Goal: Find specific page/section: Find specific page/section

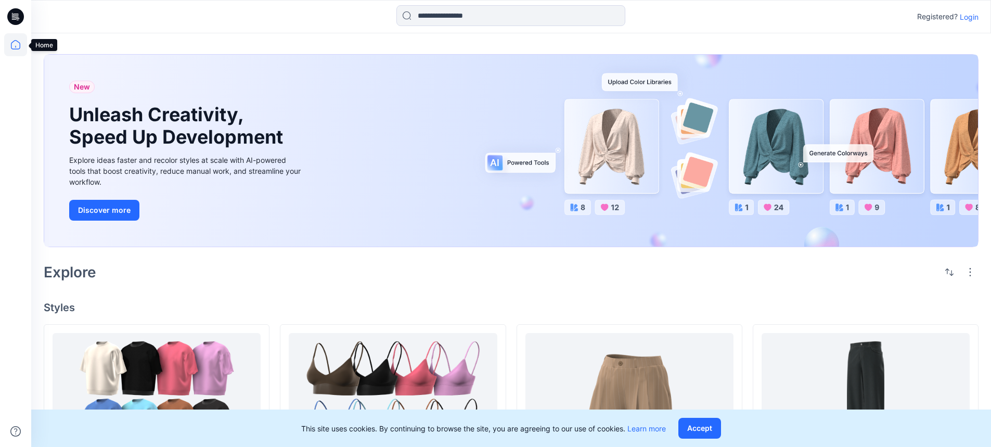
click at [16, 46] on icon at bounding box center [15, 47] width 1 height 2
click at [975, 17] on p "Login" at bounding box center [969, 16] width 19 height 11
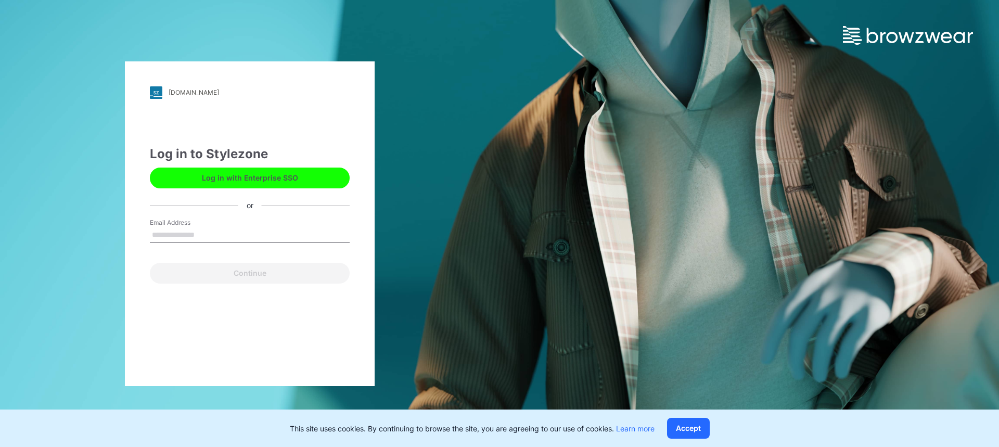
click at [174, 234] on input "Email Address" at bounding box center [250, 235] width 200 height 16
type input "**********"
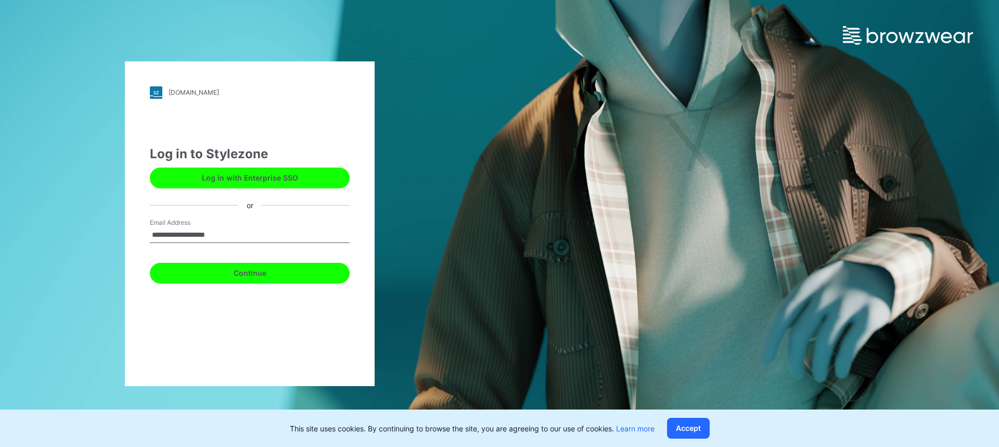
click at [230, 276] on button "Continue" at bounding box center [250, 273] width 200 height 21
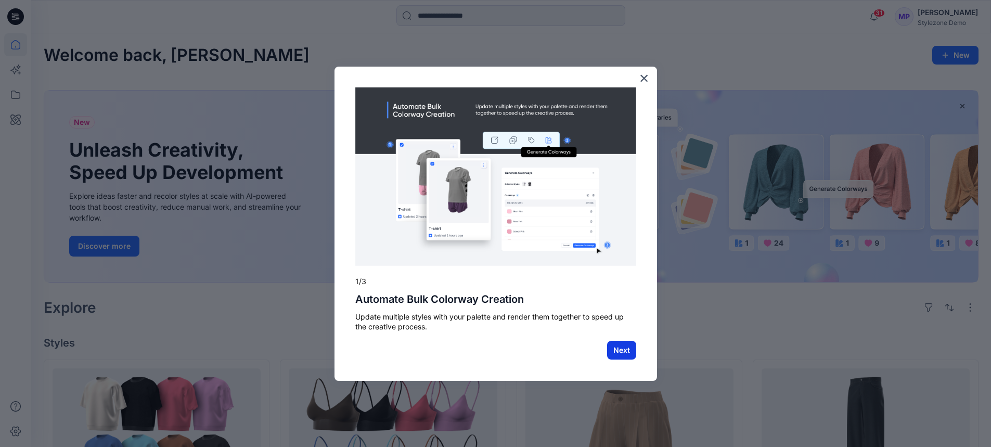
click at [629, 351] on button "Next" at bounding box center [621, 350] width 29 height 19
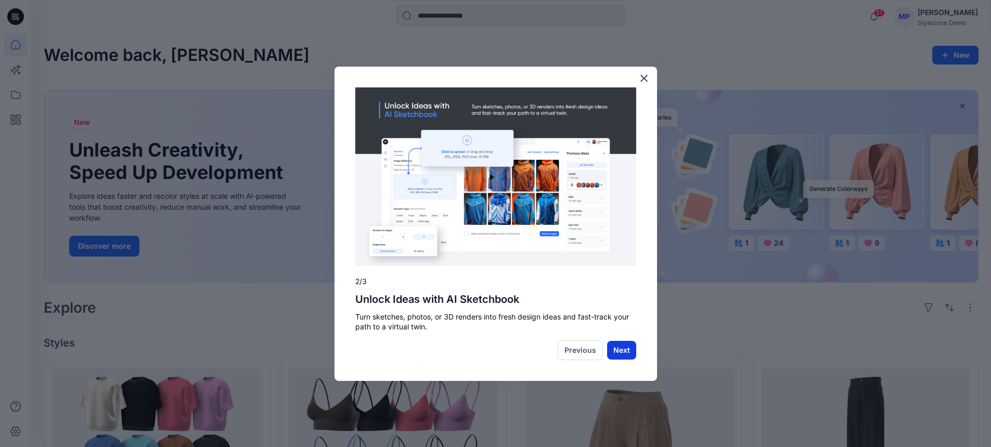
click at [618, 348] on button "Next" at bounding box center [621, 350] width 29 height 19
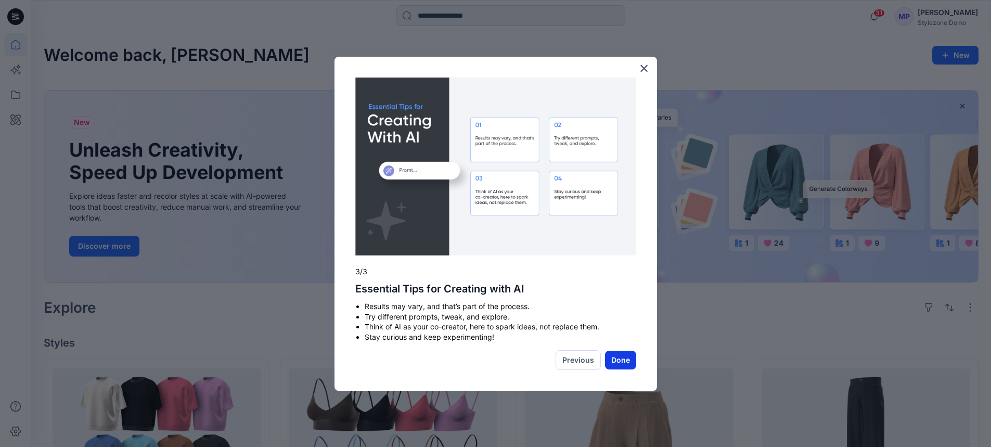
click at [617, 357] on button "Done" at bounding box center [620, 360] width 31 height 19
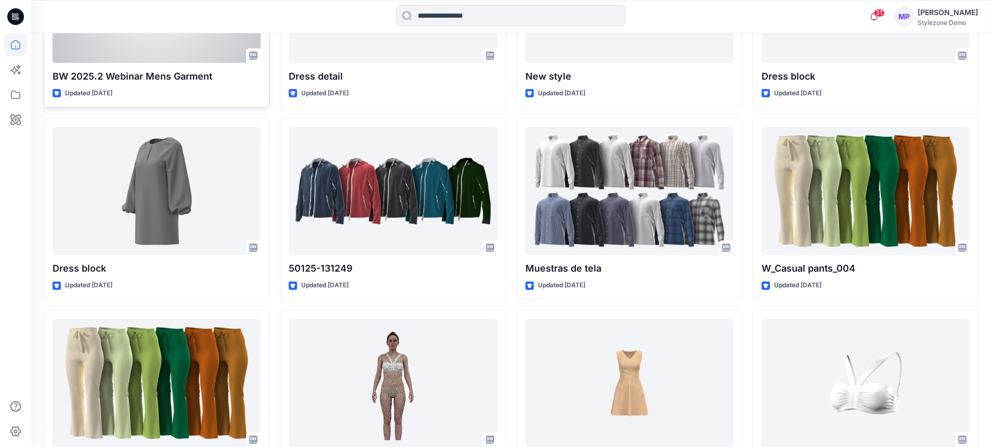
scroll to position [684, 0]
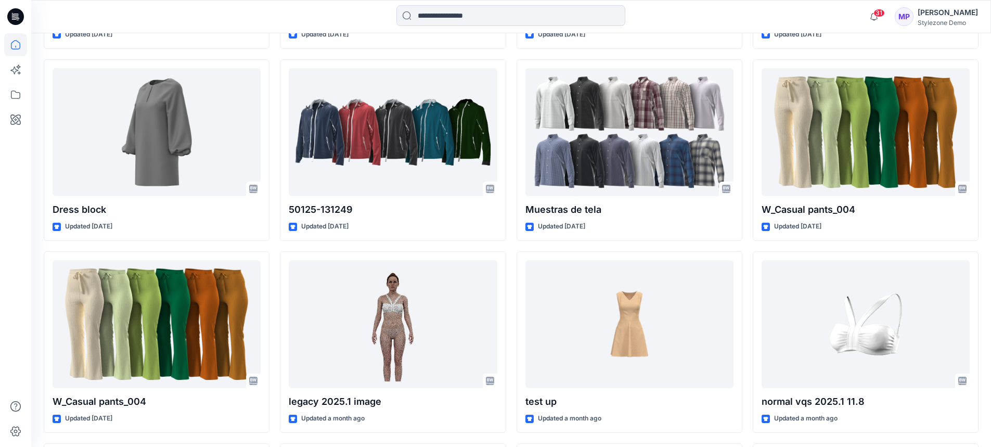
click at [85, 15] on div at bounding box center [151, 16] width 240 height 23
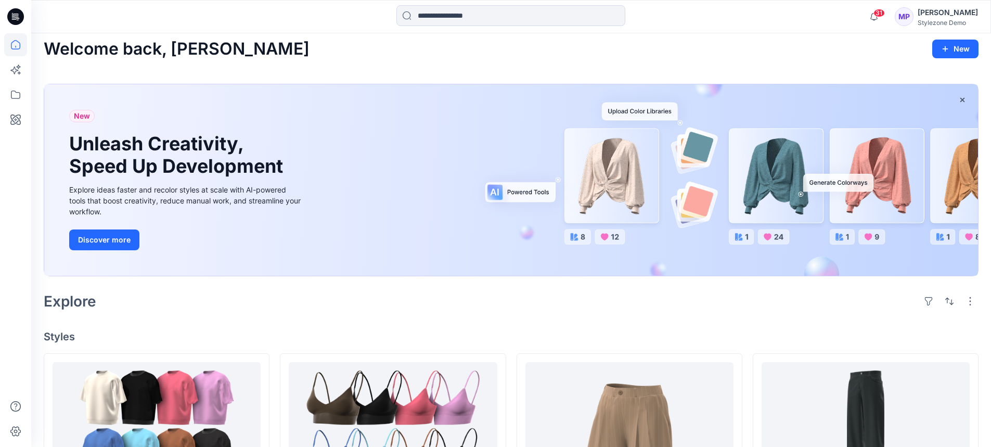
scroll to position [0, 0]
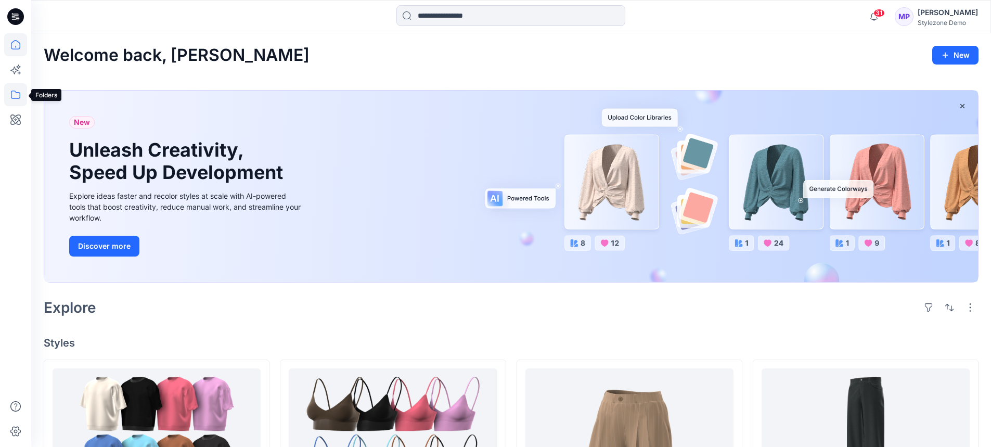
click at [22, 94] on icon at bounding box center [15, 94] width 23 height 23
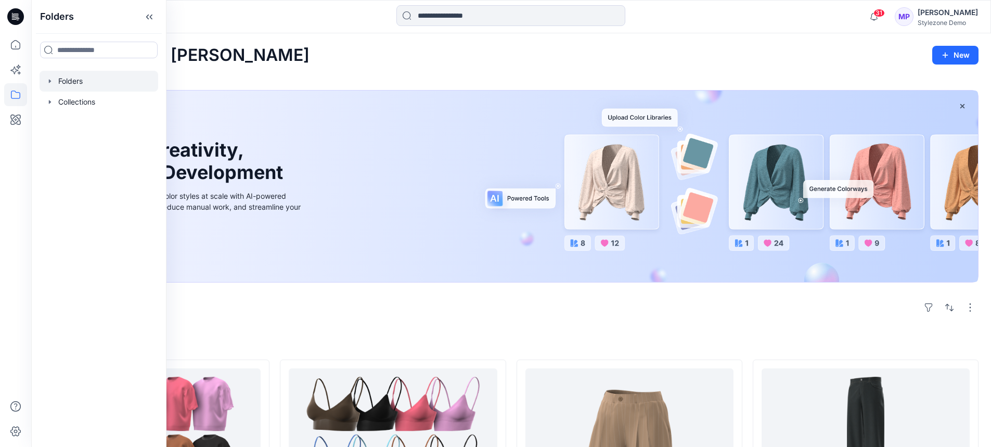
click at [50, 83] on icon "button" at bounding box center [50, 81] width 8 height 8
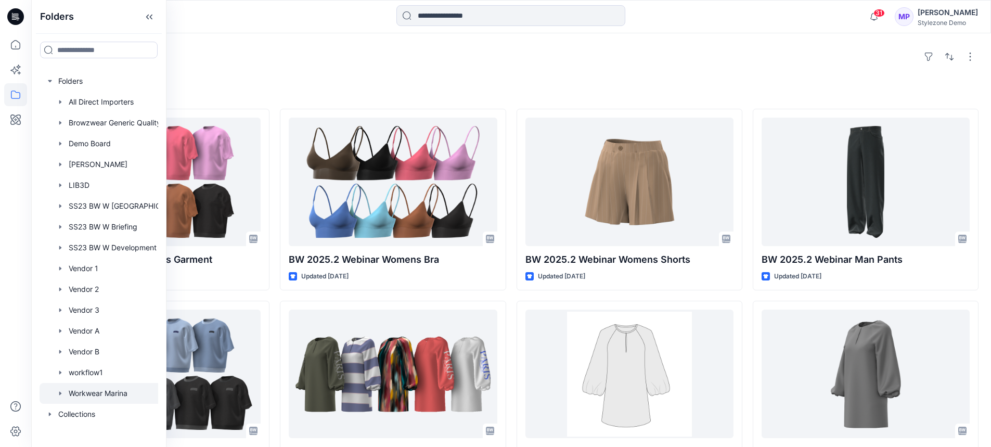
scroll to position [260, 0]
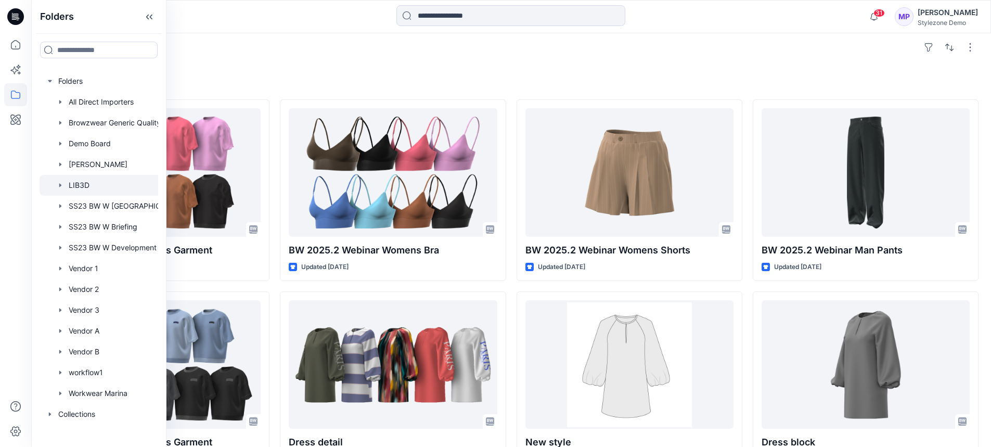
click at [59, 184] on icon "button" at bounding box center [60, 185] width 2 height 4
click at [100, 207] on p "LIB3D Board" at bounding box center [100, 206] width 43 height 12
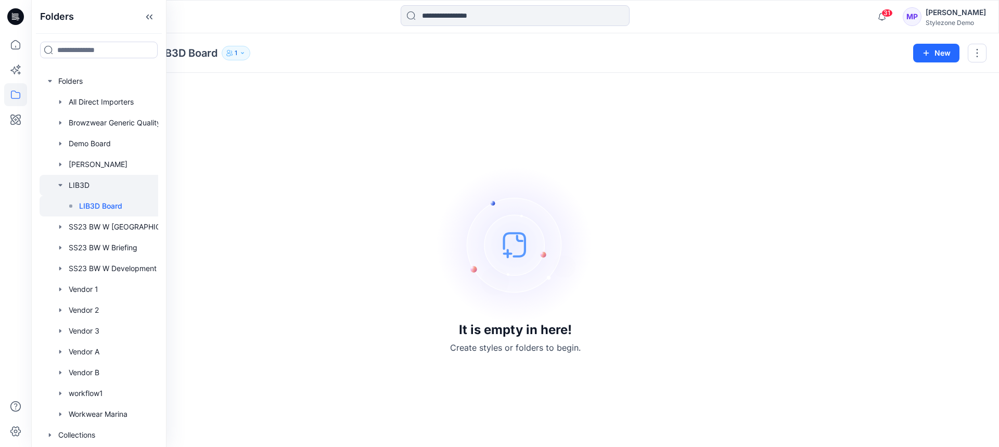
click at [81, 189] on div at bounding box center [113, 185] width 146 height 21
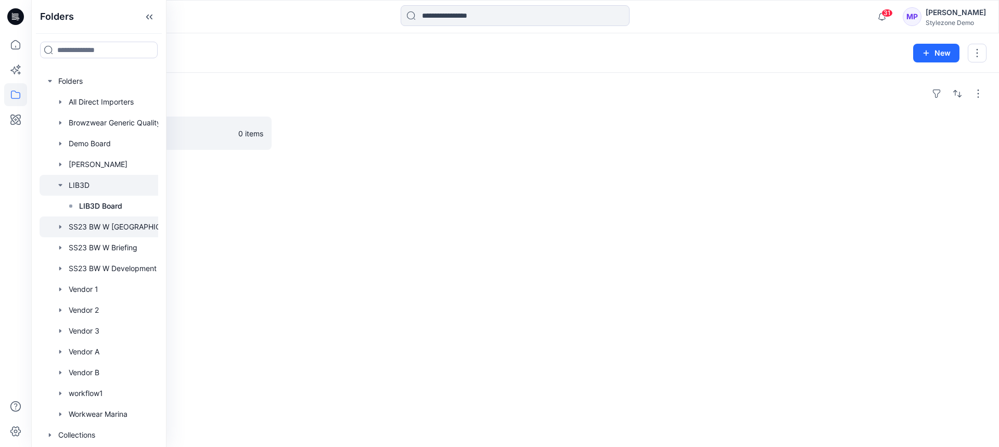
click at [81, 225] on div at bounding box center [113, 226] width 146 height 21
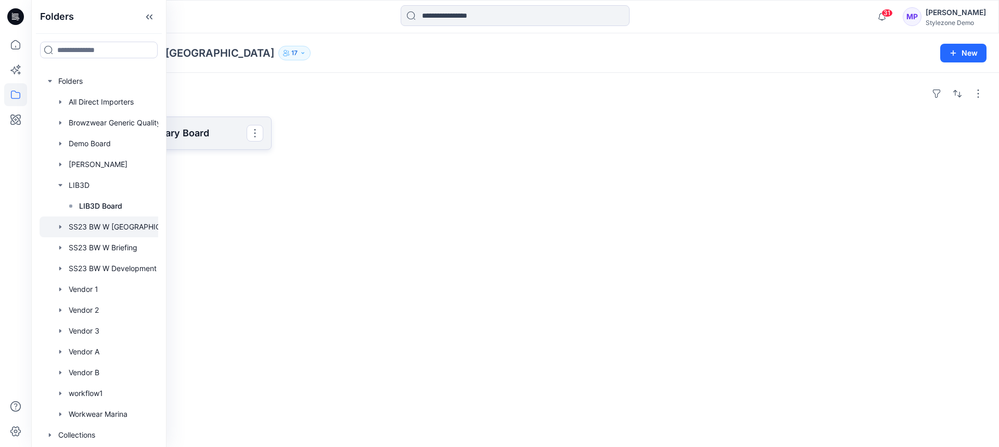
click at [196, 138] on p "SS23 BW W Block library Board" at bounding box center [157, 133] width 180 height 15
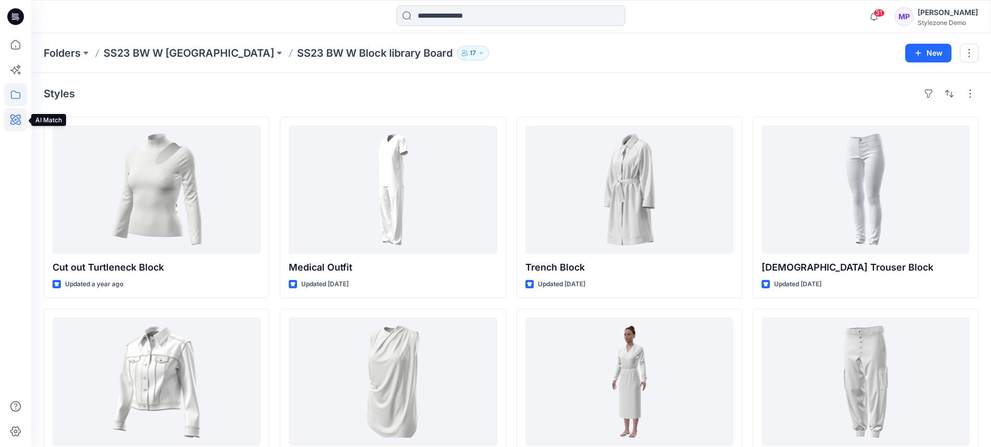
click at [20, 121] on icon at bounding box center [15, 119] width 10 height 10
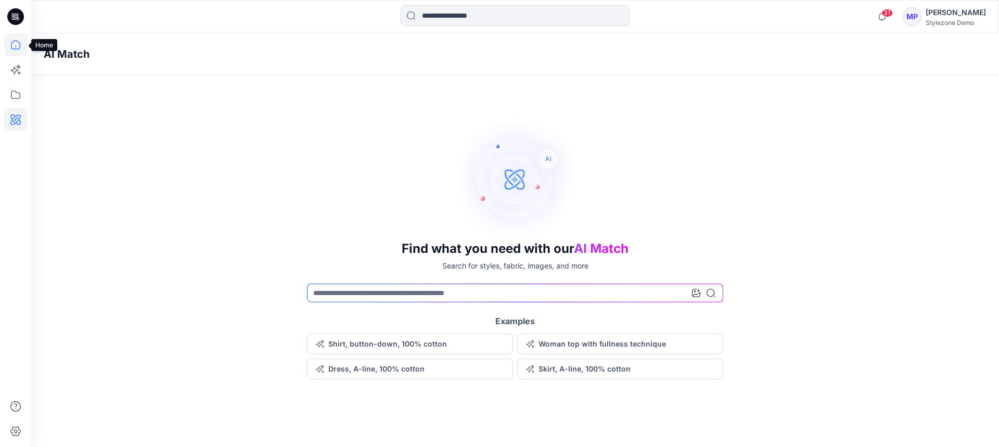
click at [21, 46] on icon at bounding box center [15, 44] width 23 height 23
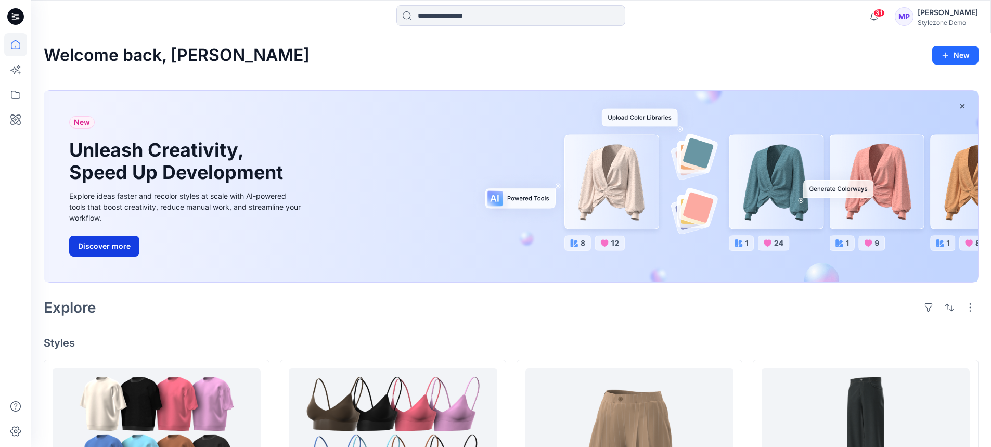
click at [95, 242] on button "Discover more" at bounding box center [104, 246] width 70 height 21
